Goal: Check status: Check status

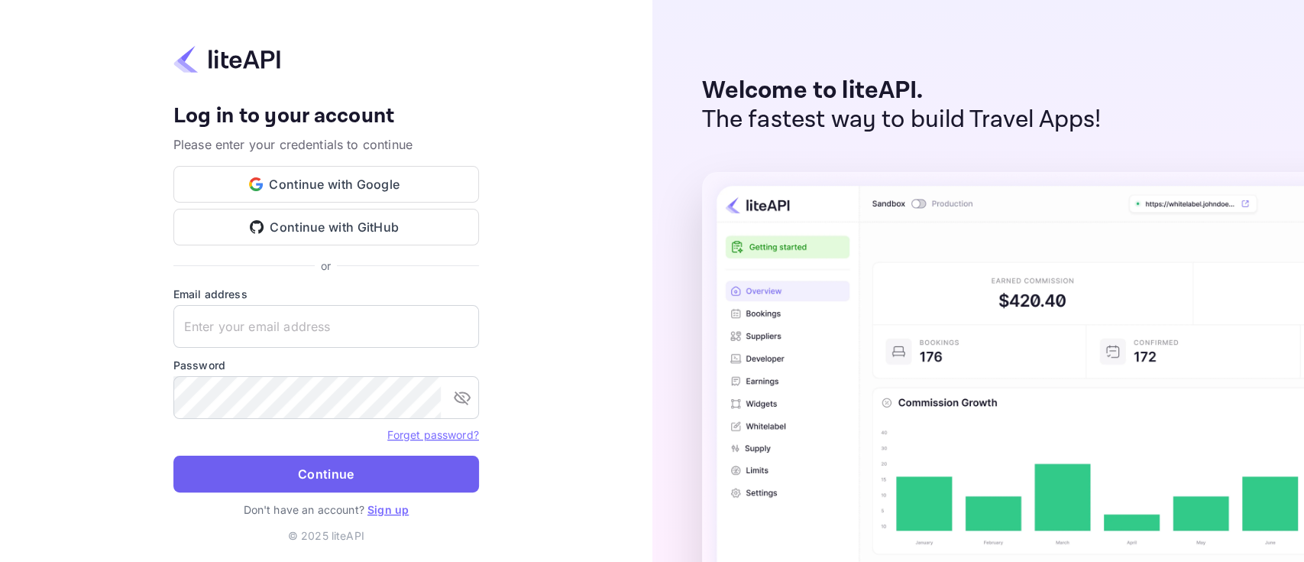
type input "[PERSON_NAME][EMAIL_ADDRESS][DOMAIN_NAME]"
click at [319, 470] on button "Continue" at bounding box center [326, 473] width 306 height 37
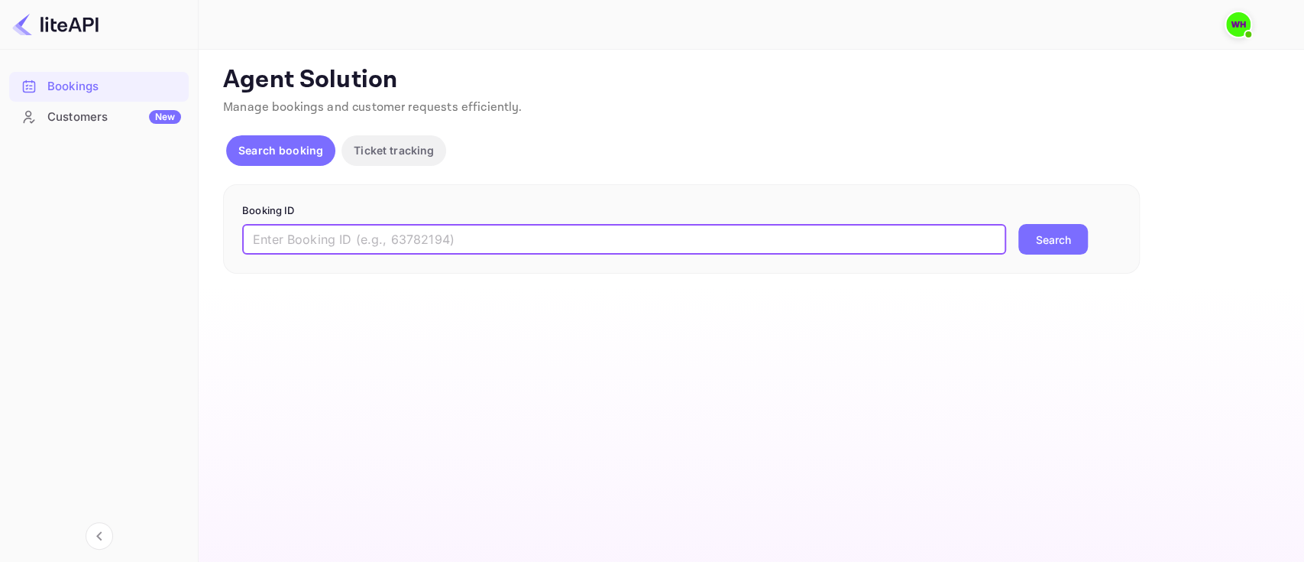
click at [517, 249] on input "text" at bounding box center [624, 239] width 764 height 31
paste input "9282919"
type input "9282919"
click at [1019, 224] on button "Search" at bounding box center [1054, 239] width 70 height 31
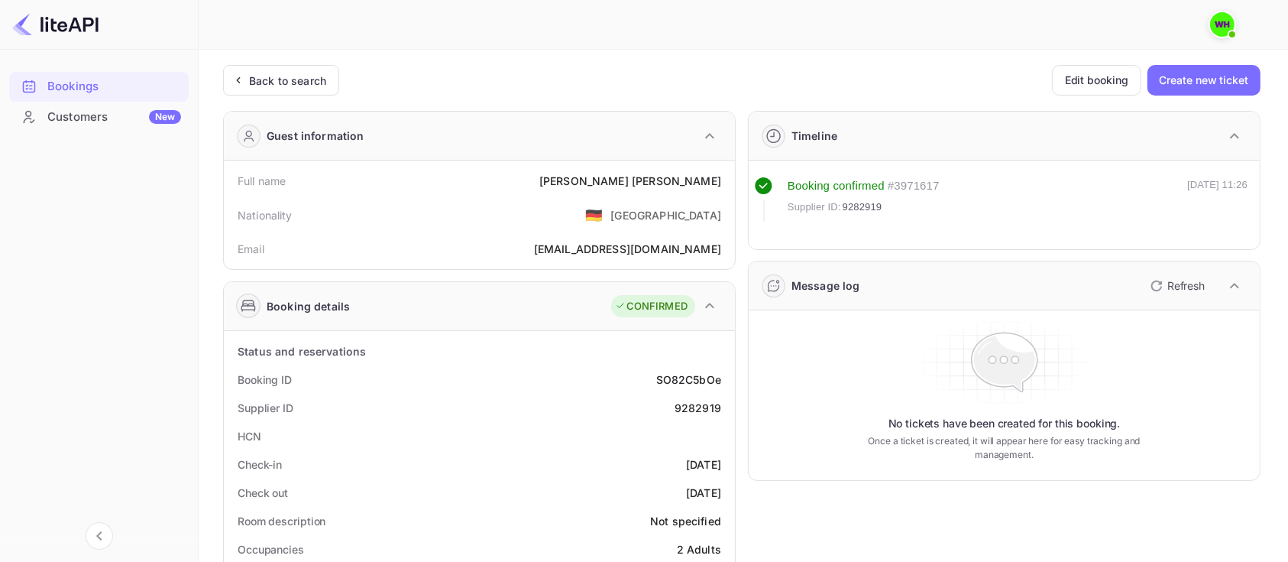
click at [565, 70] on div "Back to search Edit booking Create new ticket" at bounding box center [742, 80] width 1038 height 31
click at [232, 31] on div at bounding box center [720, 24] width 977 height 18
click at [582, 73] on div "Back to search Edit booking Create new ticket" at bounding box center [742, 80] width 1038 height 31
click at [251, 77] on div "Back to search" at bounding box center [287, 81] width 77 height 16
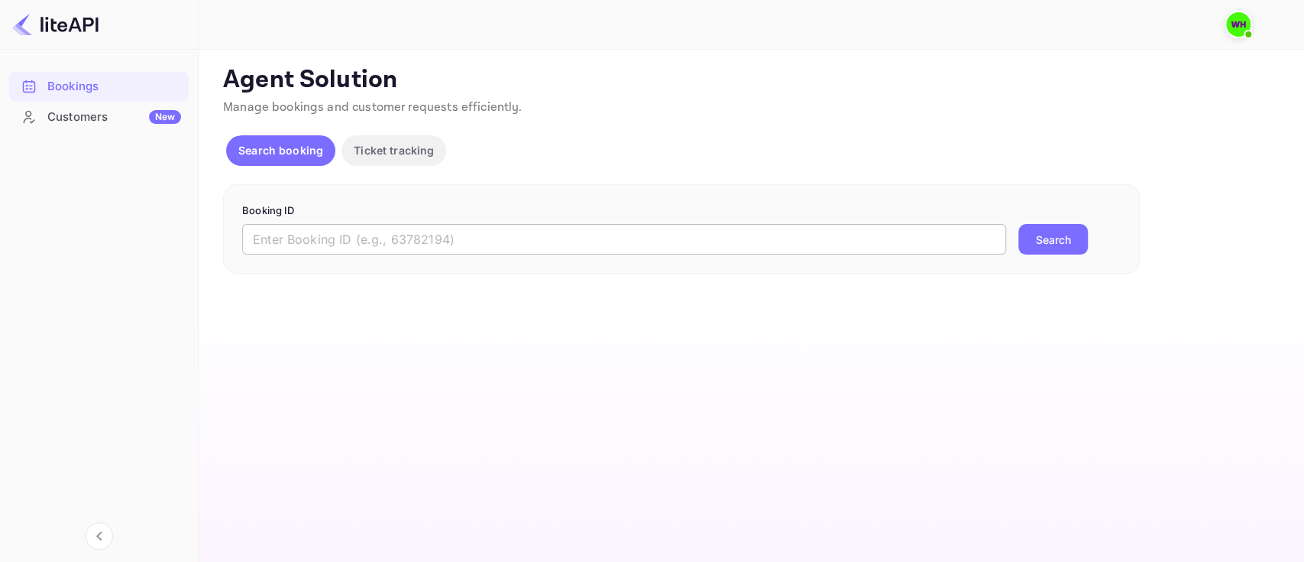
click at [481, 229] on input "text" at bounding box center [624, 239] width 764 height 31
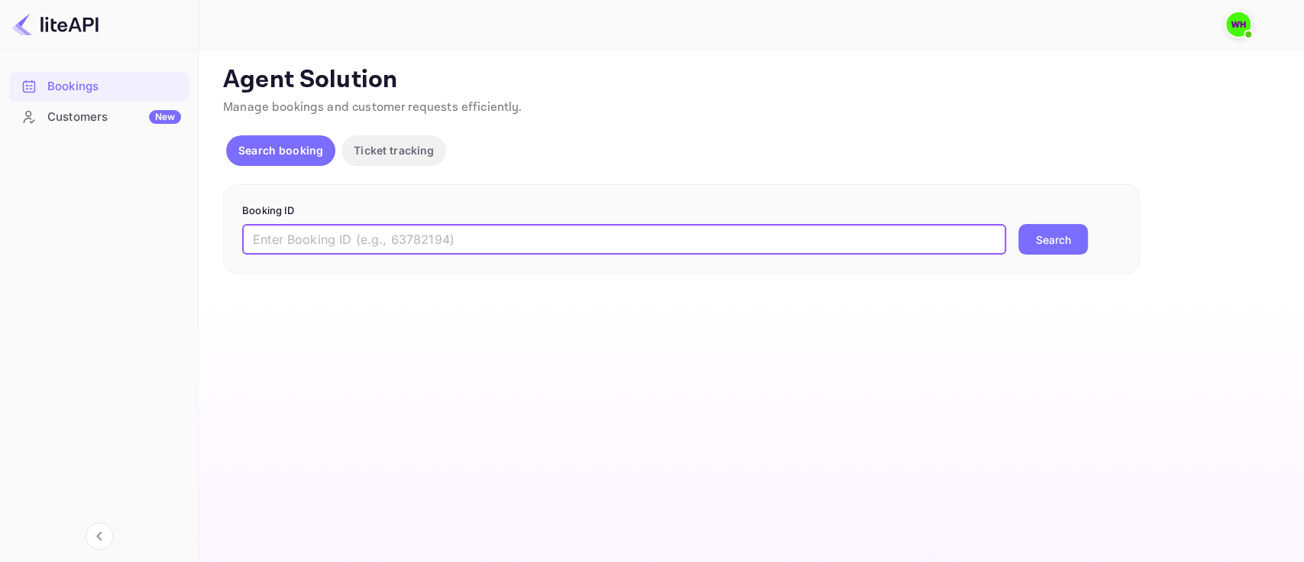
paste input "9282919"
type input "9282919"
click at [1019, 224] on button "Search" at bounding box center [1054, 239] width 70 height 31
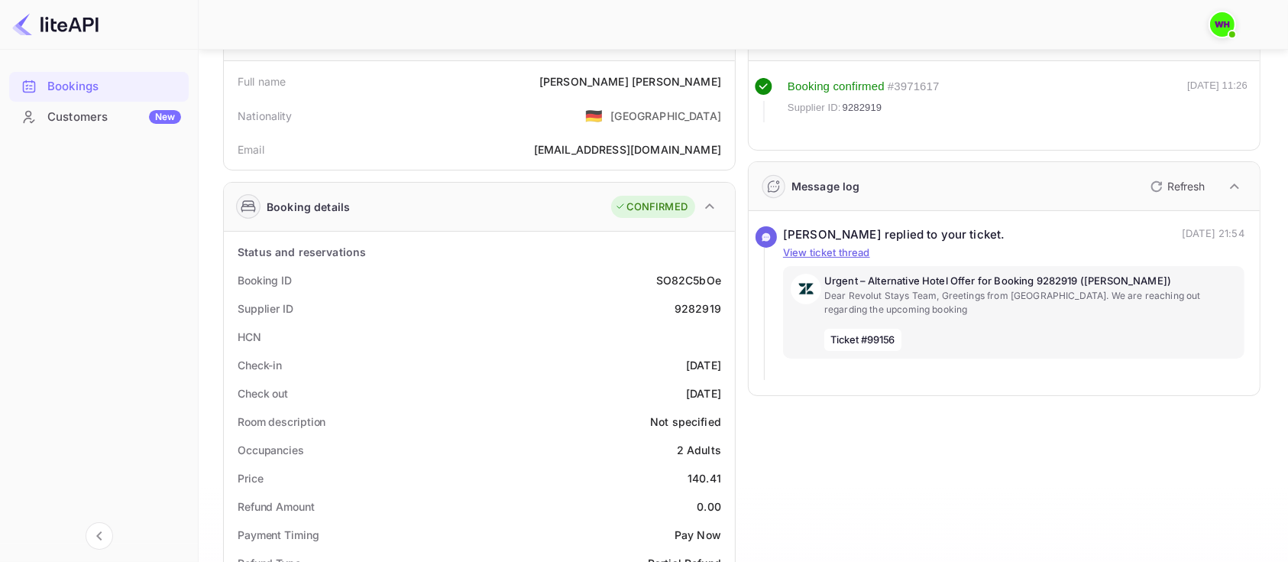
scroll to position [116, 0]
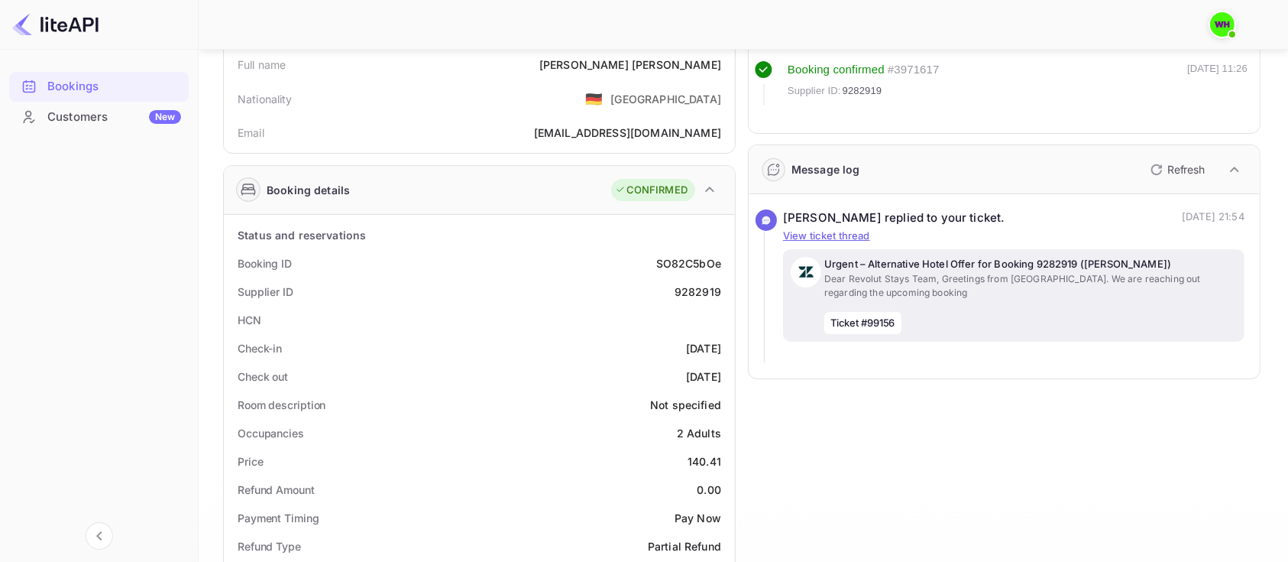
click at [938, 283] on p "Dear Revolut Stays Team, Greetings from Nuitee. We are reaching out regarding t…" at bounding box center [1030, 286] width 413 height 28
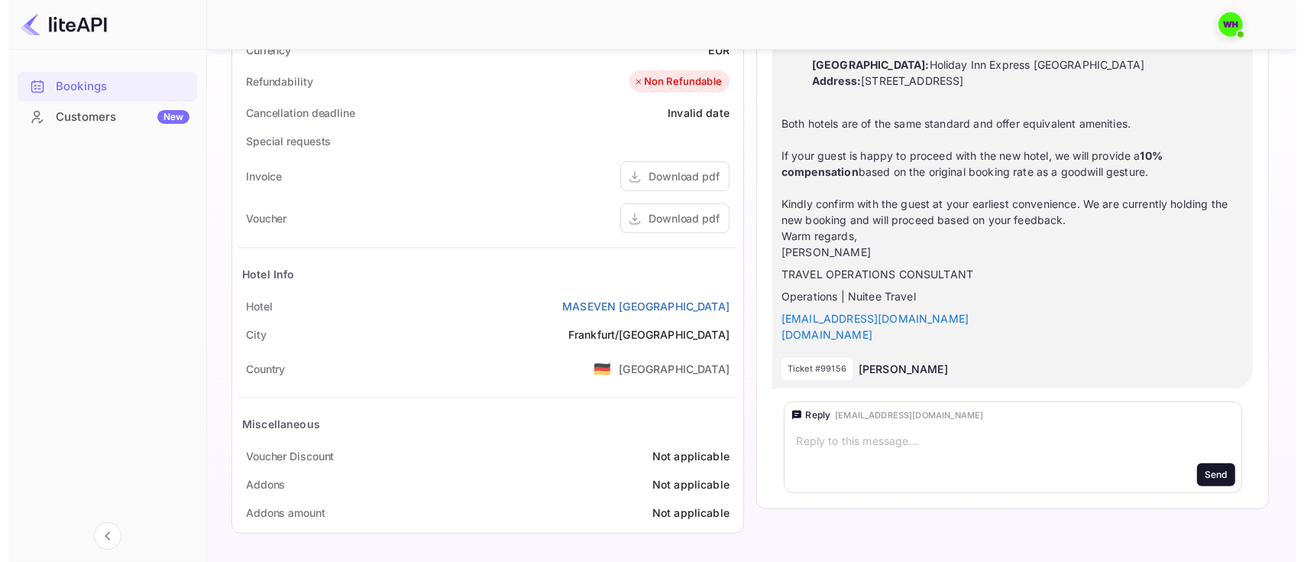
scroll to position [0, 0]
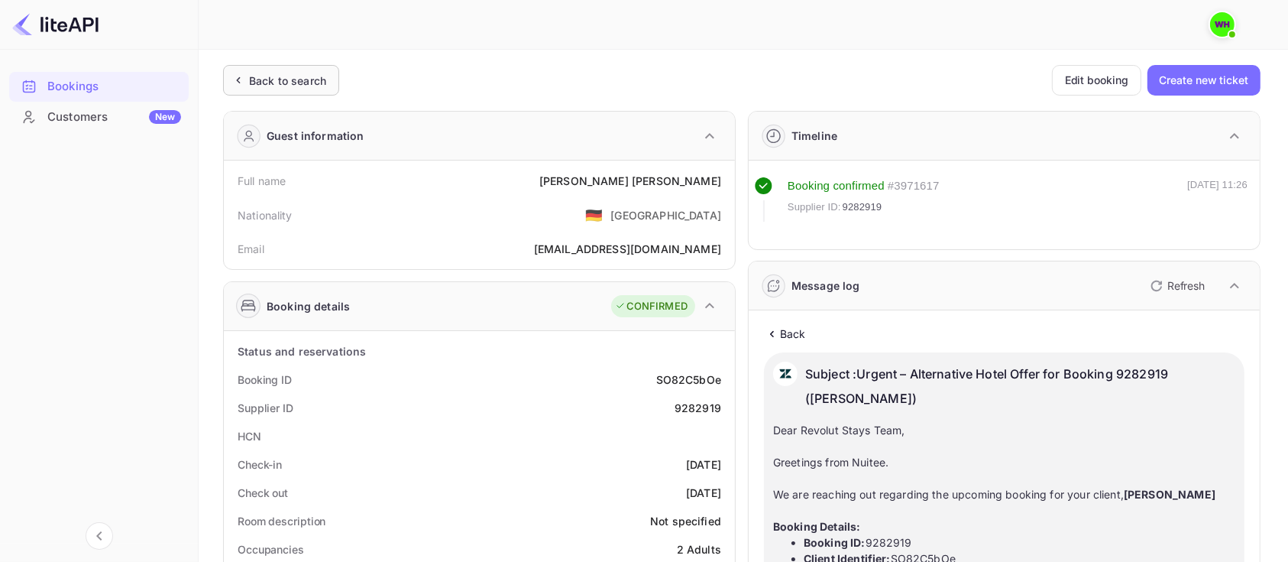
click at [238, 82] on icon at bounding box center [238, 80] width 2 height 5
